Goal: Information Seeking & Learning: Find specific fact

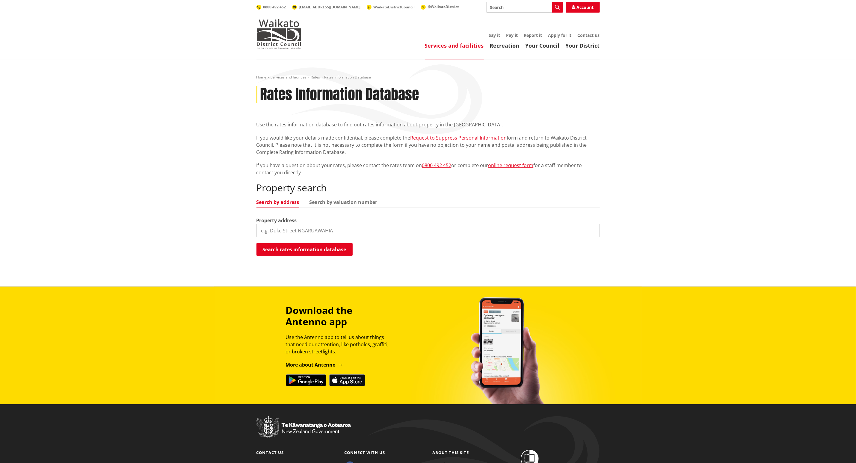
click at [309, 224] on input "search" at bounding box center [428, 230] width 343 height 13
type input "125 matangi road"
click at [305, 250] on button "Search rates information database" at bounding box center [305, 249] width 96 height 13
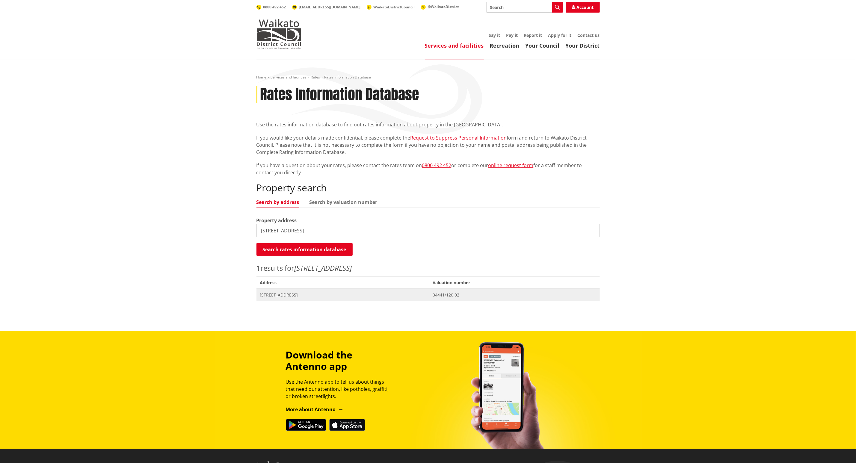
click at [293, 295] on span "[STREET_ADDRESS]" at bounding box center [343, 295] width 166 height 6
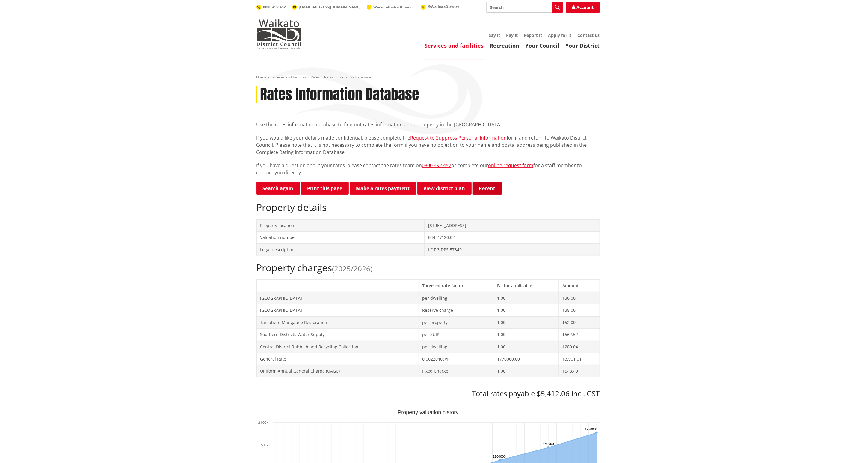
click at [487, 191] on button "Recent" at bounding box center [487, 188] width 29 height 13
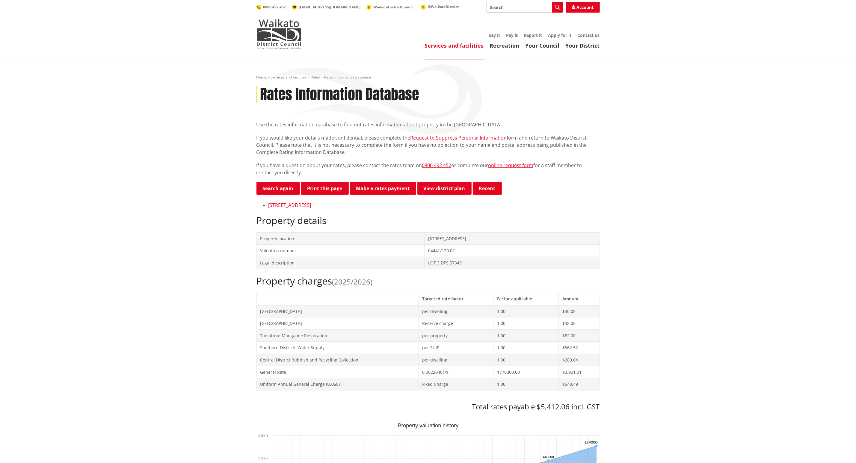
click at [302, 206] on link "[STREET_ADDRESS]" at bounding box center [290, 205] width 43 height 7
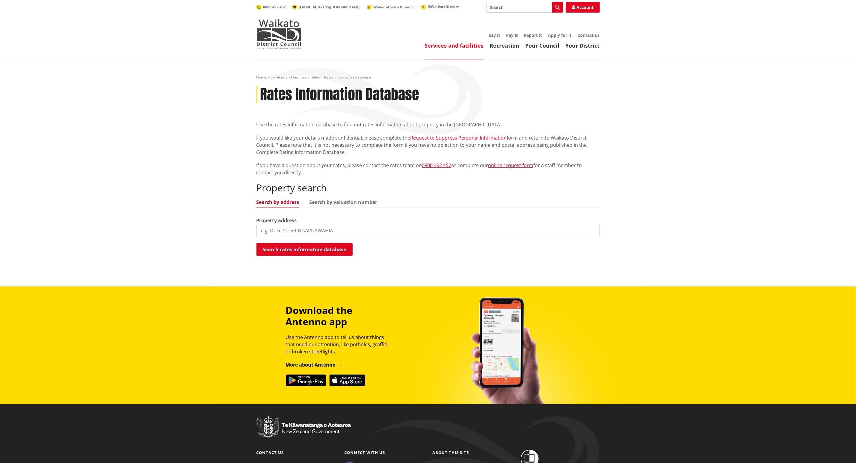
click at [328, 231] on input "search" at bounding box center [428, 230] width 343 height 13
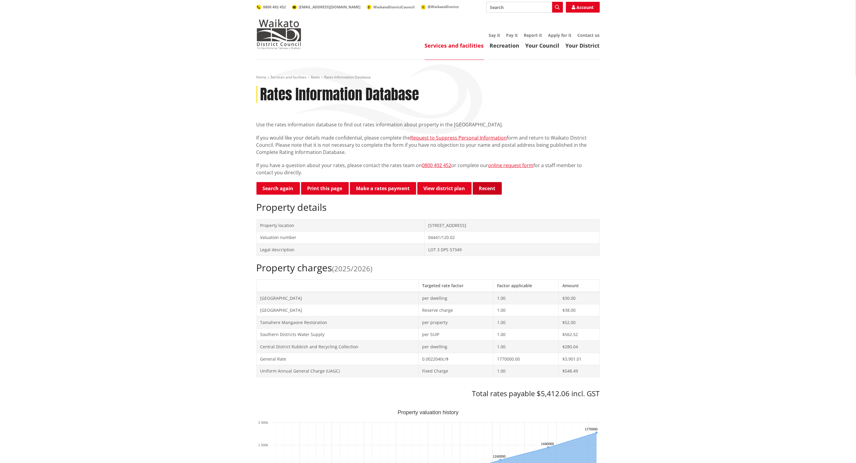
click at [492, 187] on button "Recent" at bounding box center [487, 188] width 29 height 13
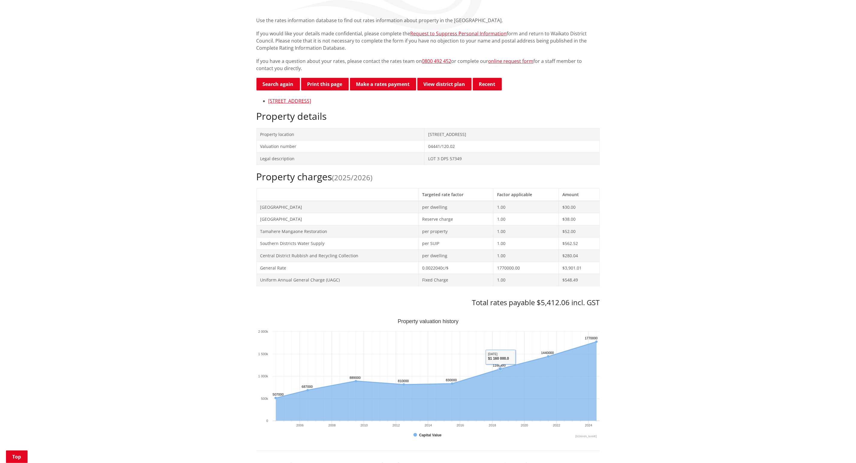
scroll to position [45, 0]
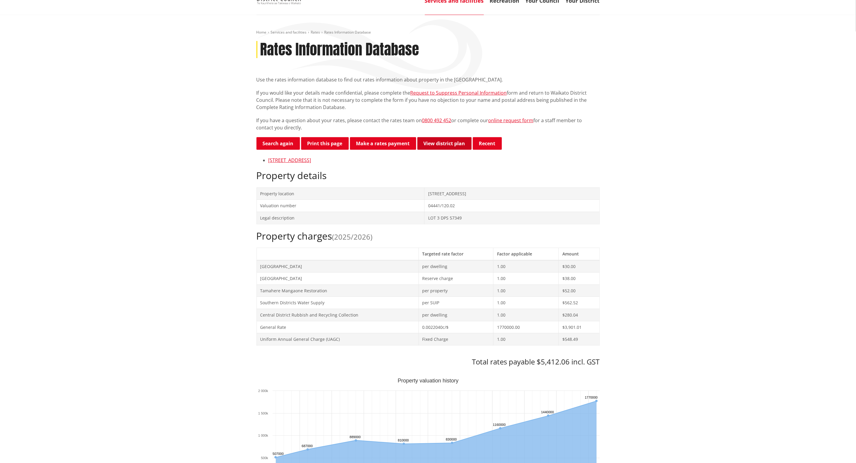
click at [435, 147] on link "View district plan" at bounding box center [444, 143] width 54 height 13
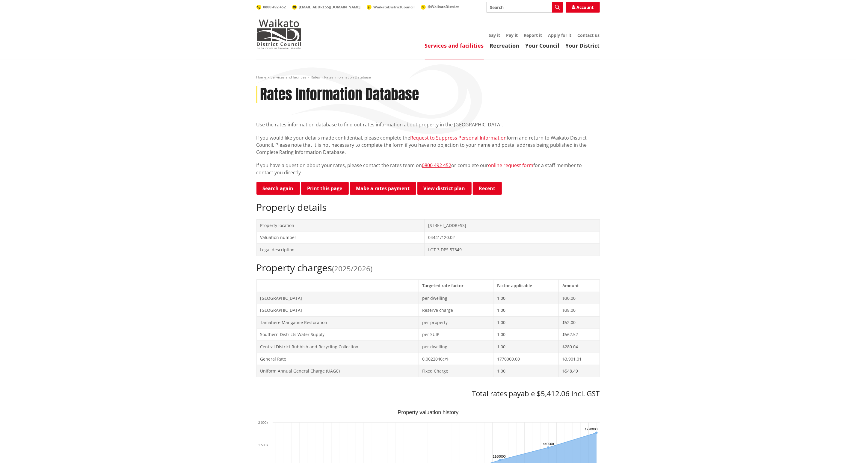
click at [499, 165] on link "online request form" at bounding box center [511, 165] width 45 height 7
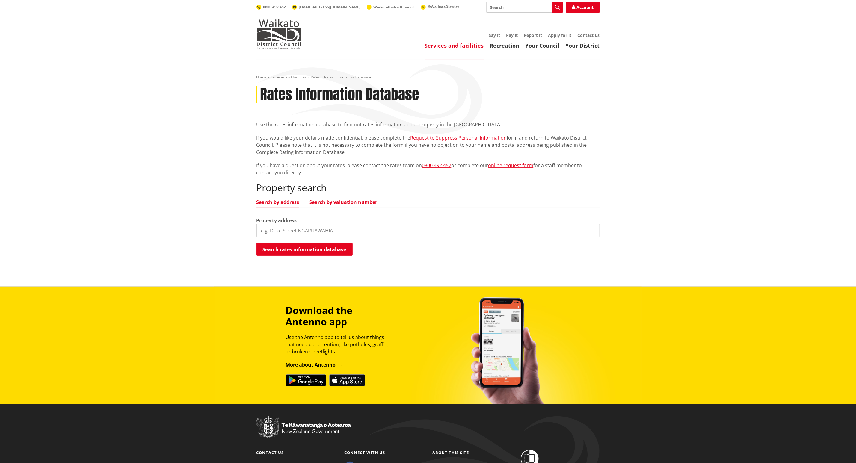
click at [339, 200] on link "Search by valuation number" at bounding box center [344, 202] width 68 height 5
click at [287, 201] on link "Search by address" at bounding box center [278, 202] width 43 height 5
click at [288, 228] on input "search" at bounding box center [428, 230] width 343 height 13
click at [336, 201] on link "Search by valuation number" at bounding box center [344, 202] width 68 height 5
click at [312, 229] on input "search" at bounding box center [428, 230] width 343 height 13
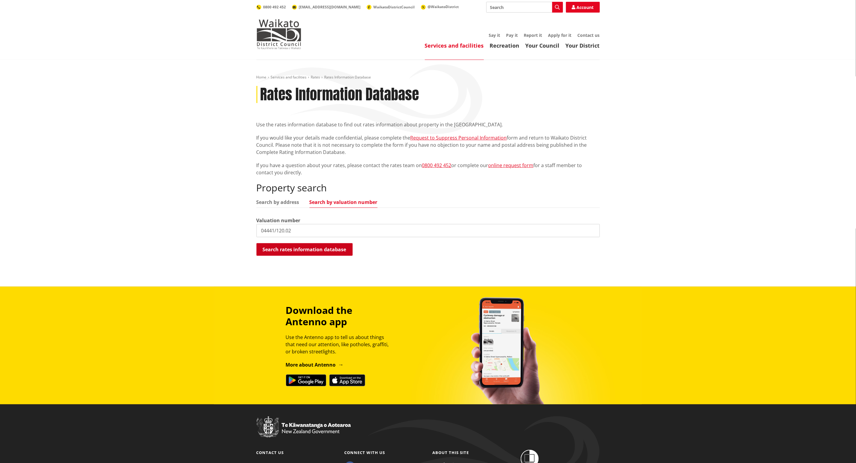
type input "04441/120.02"
click at [297, 250] on button "Search rates information database" at bounding box center [305, 249] width 96 height 13
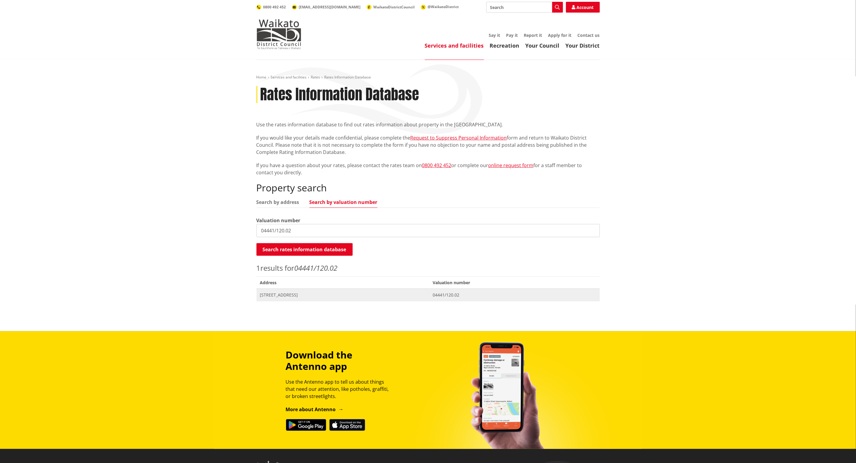
click at [304, 292] on span "Address 125 Matangi Road MATANGI" at bounding box center [343, 295] width 173 height 12
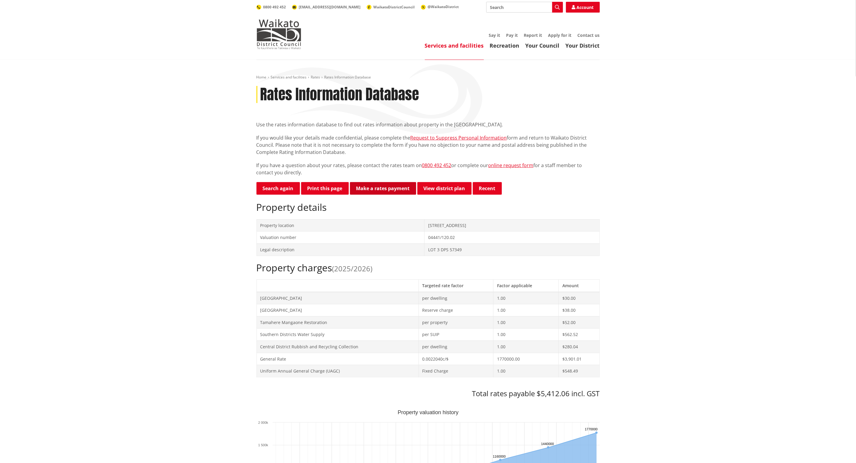
click at [388, 187] on link "Make a rates payment" at bounding box center [383, 188] width 66 height 13
